Goal: Navigation & Orientation: Find specific page/section

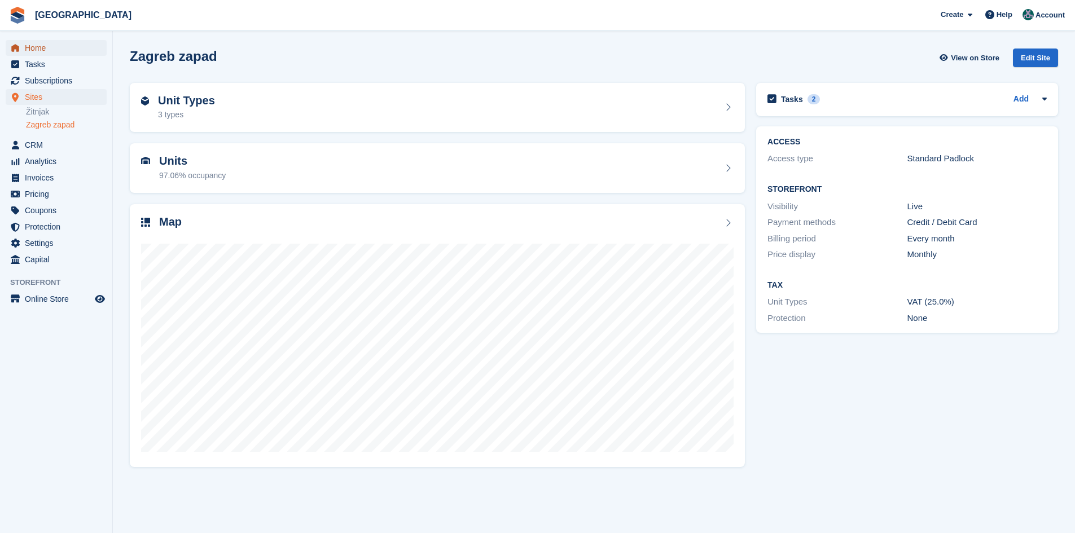
click at [45, 52] on span "Home" at bounding box center [59, 48] width 68 height 16
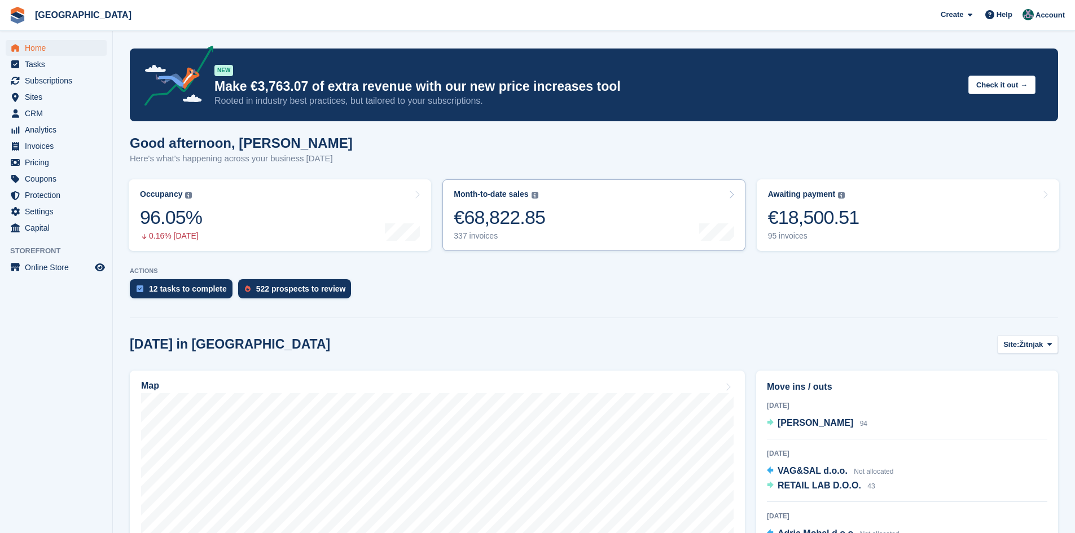
click at [525, 220] on div "€68,822.85" at bounding box center [499, 217] width 91 height 23
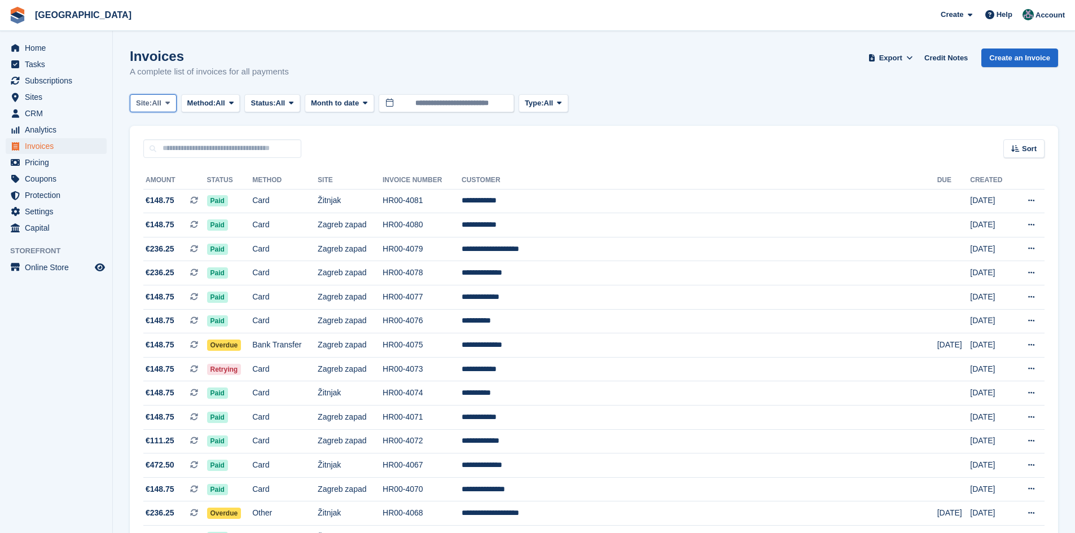
click at [157, 106] on span "All" at bounding box center [157, 103] width 10 height 11
click at [155, 128] on link "All" at bounding box center [184, 130] width 98 height 20
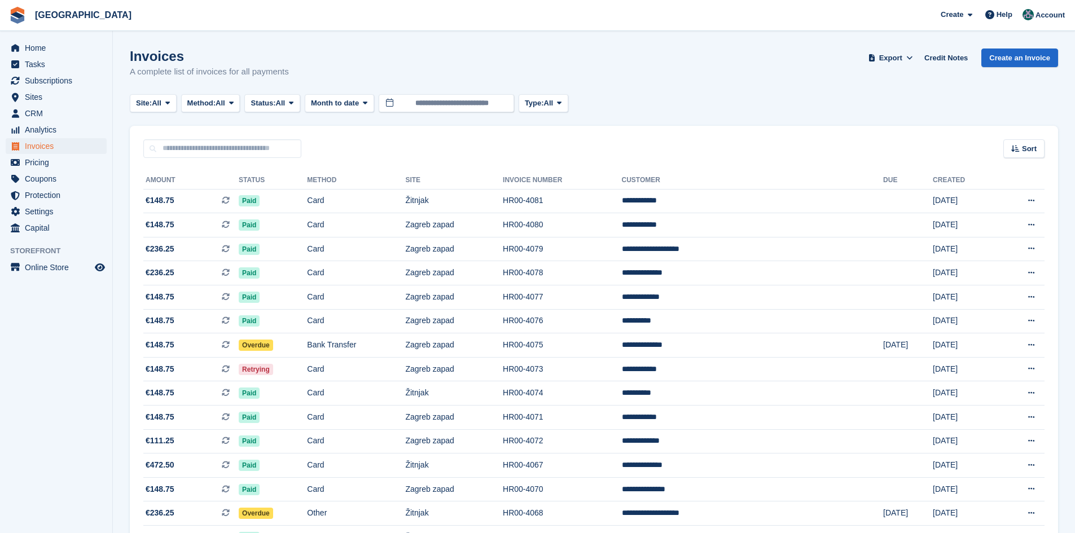
click at [212, 104] on span "Method:" at bounding box center [201, 103] width 29 height 11
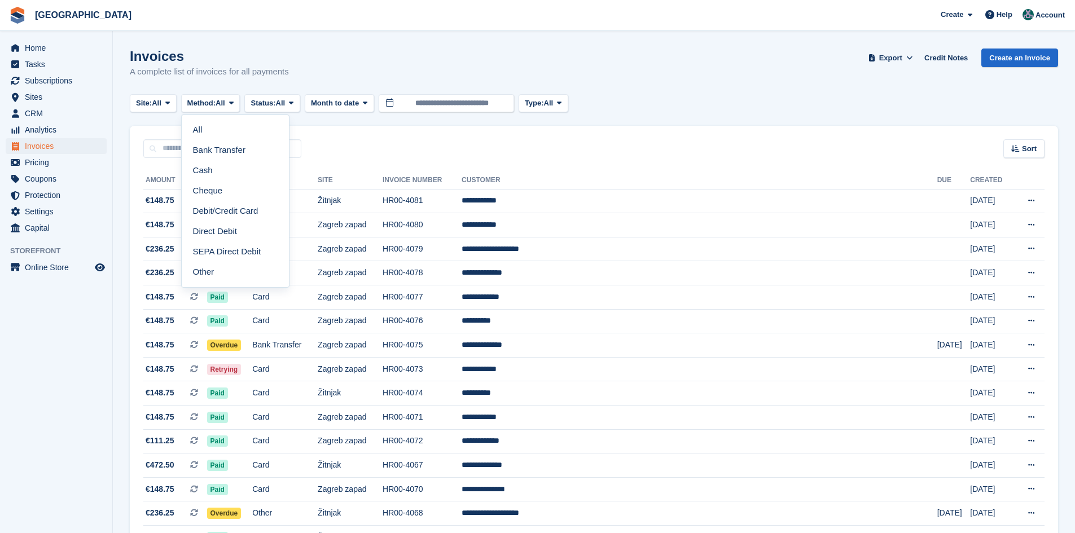
click at [212, 104] on span "Method:" at bounding box center [201, 103] width 29 height 11
click at [261, 100] on span "Status:" at bounding box center [263, 103] width 25 height 11
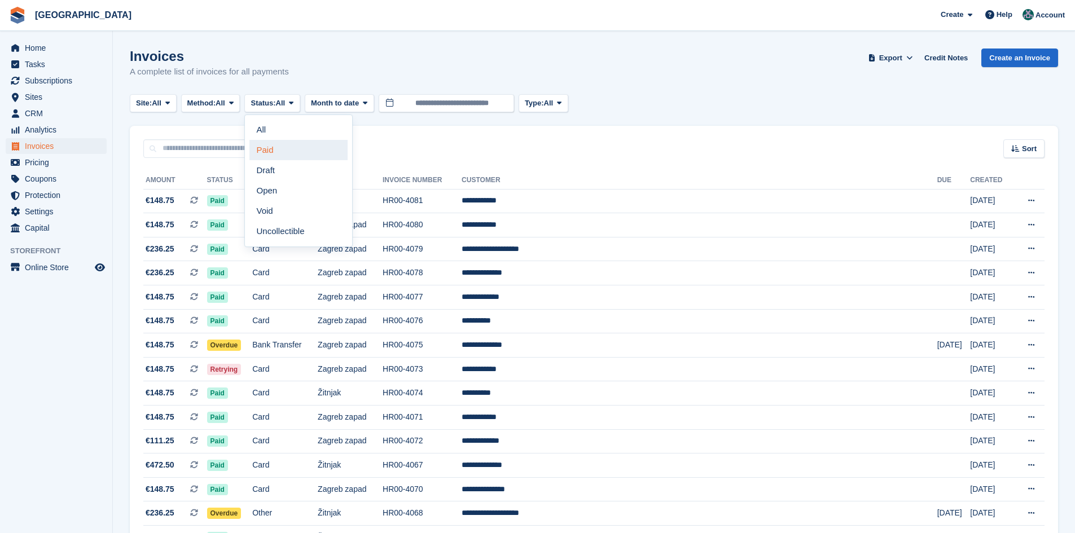
click at [289, 148] on link "Paid" at bounding box center [298, 150] width 98 height 20
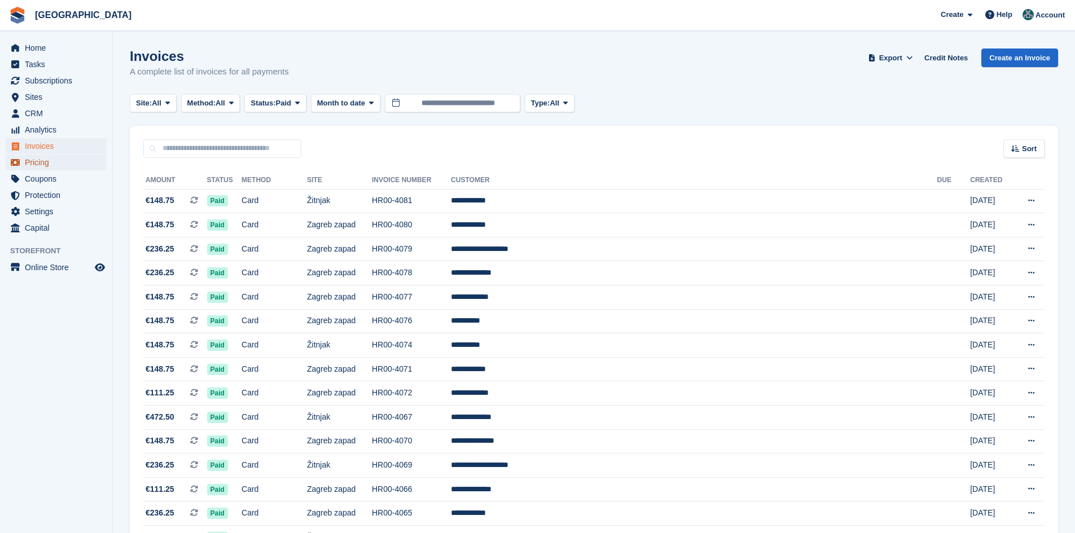
click at [35, 164] on span "Pricing" at bounding box center [59, 163] width 68 height 16
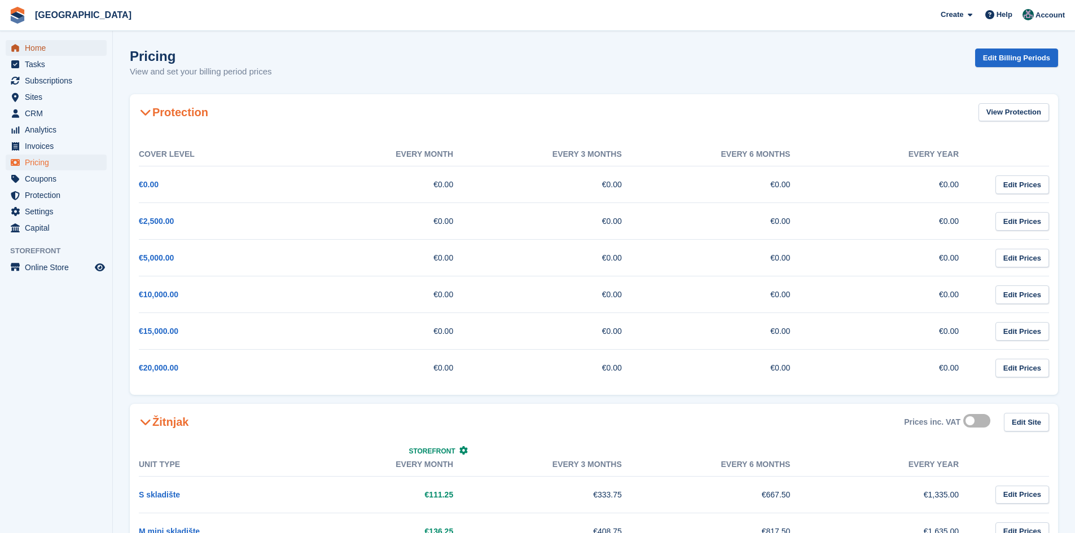
click at [31, 48] on span "Home" at bounding box center [59, 48] width 68 height 16
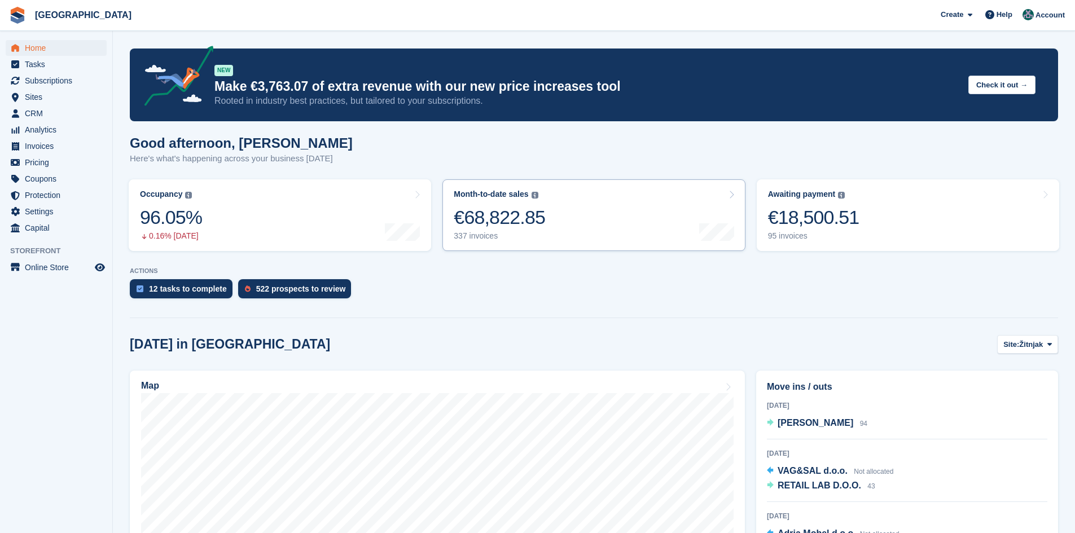
click at [532, 196] on img at bounding box center [535, 195] width 7 height 7
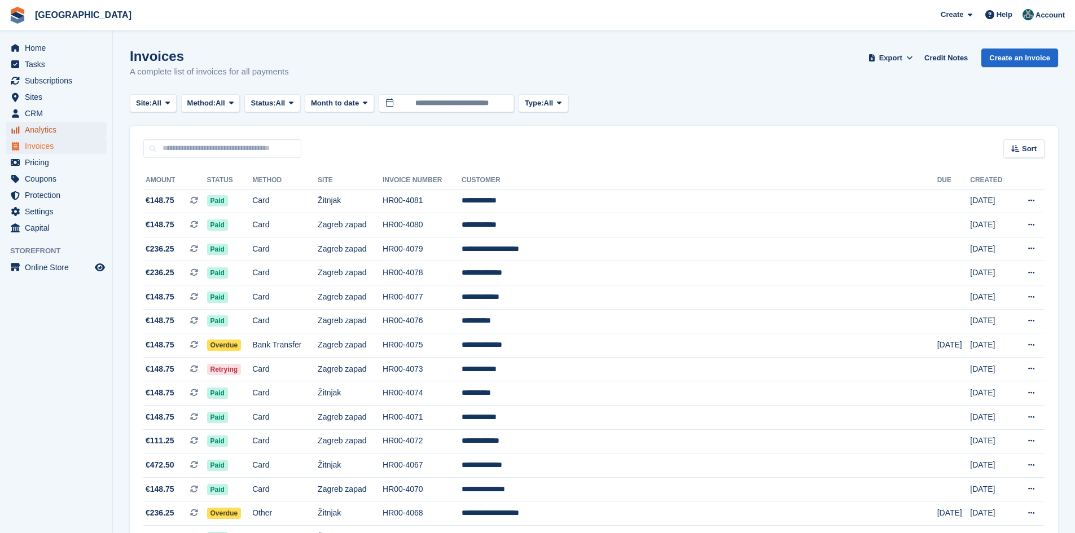
click at [33, 129] on span "Analytics" at bounding box center [59, 130] width 68 height 16
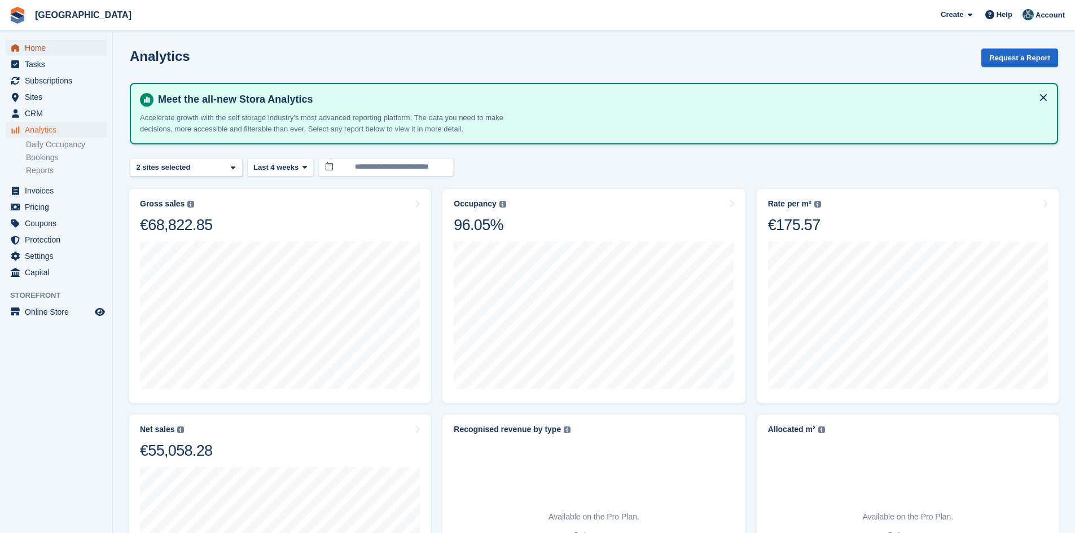
click at [39, 45] on span "Home" at bounding box center [59, 48] width 68 height 16
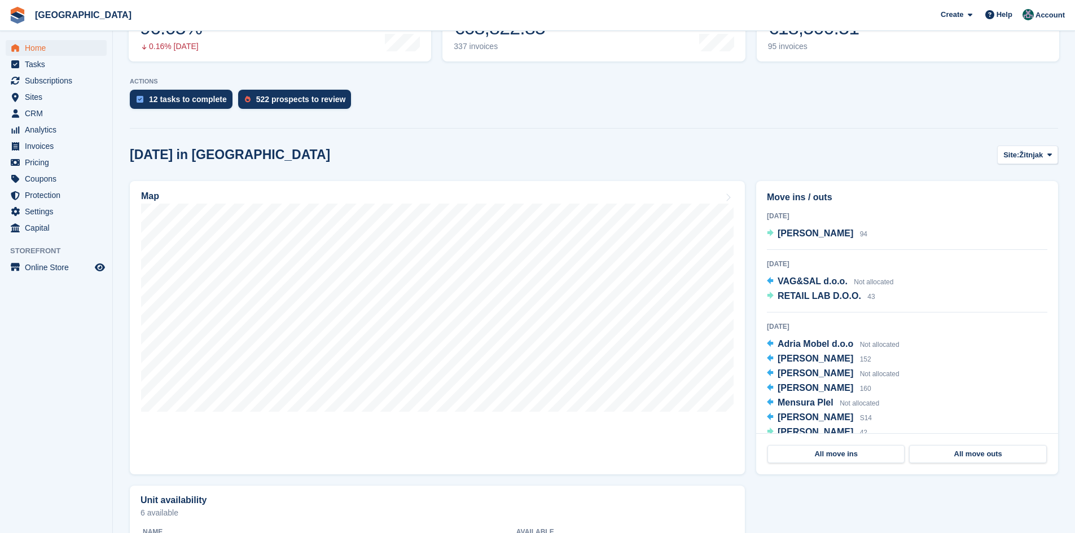
scroll to position [226, 0]
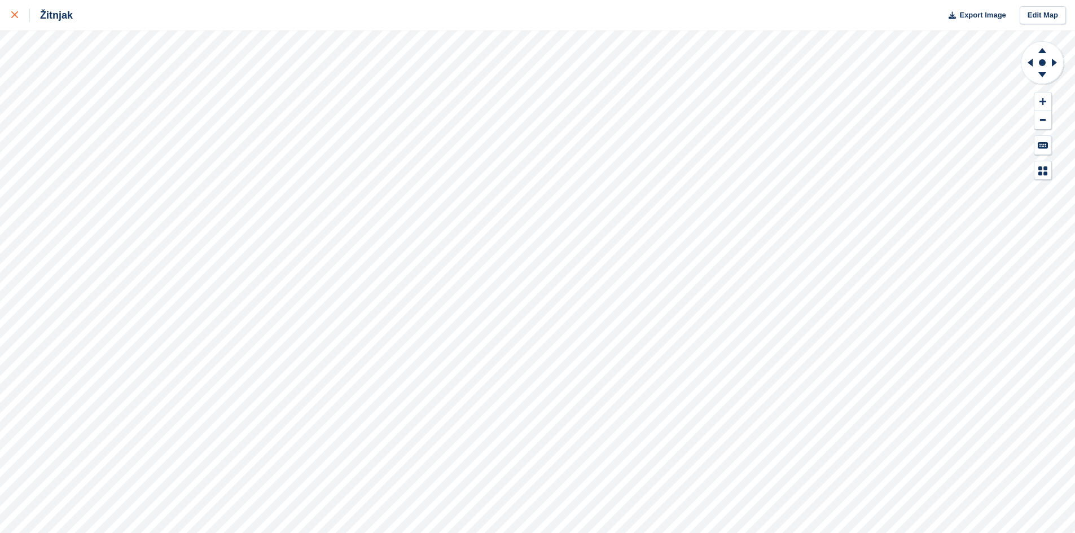
click at [15, 12] on icon at bounding box center [14, 14] width 7 height 7
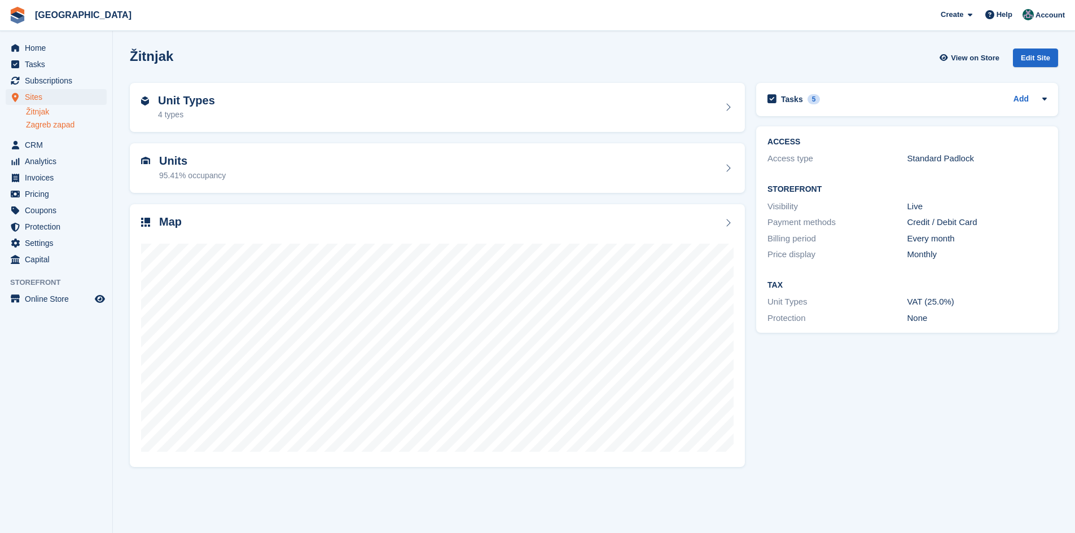
click at [58, 127] on link "Zagreb zapad" at bounding box center [66, 125] width 81 height 11
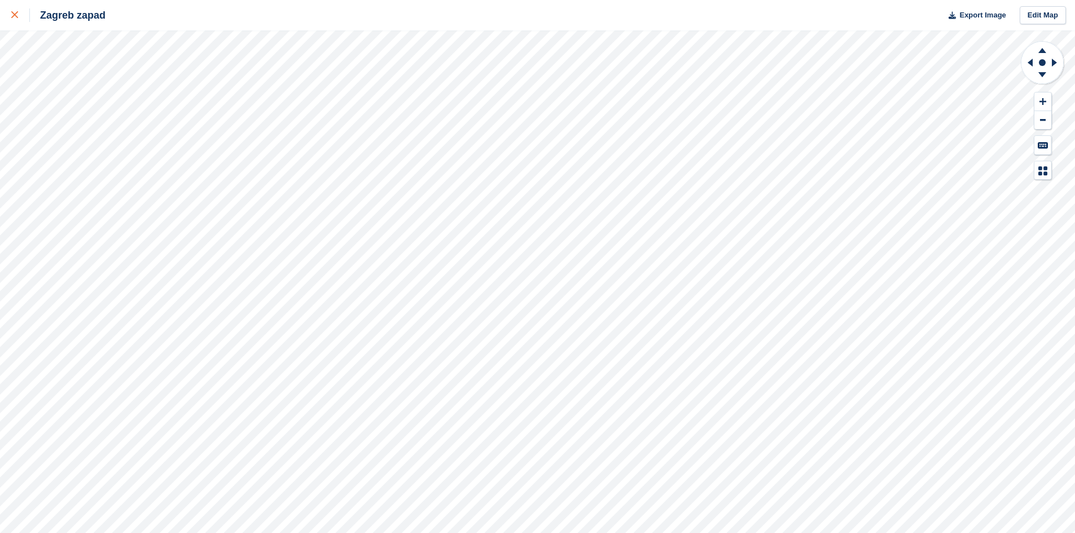
click at [15, 15] on icon at bounding box center [14, 14] width 7 height 7
